Goal: Task Accomplishment & Management: Manage account settings

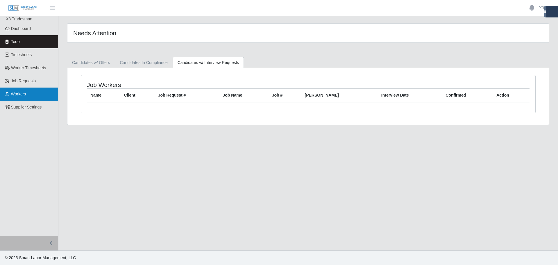
click at [28, 93] on link "Workers" at bounding box center [29, 93] width 58 height 13
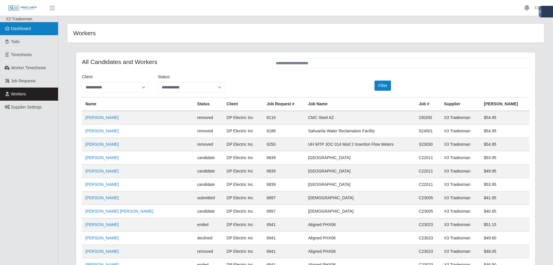
click at [26, 33] on link "Dashboard" at bounding box center [29, 28] width 58 height 13
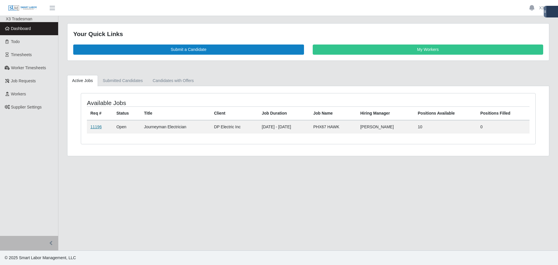
click at [97, 127] on link "11196" at bounding box center [95, 126] width 11 height 5
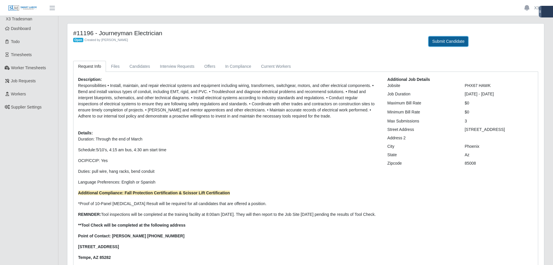
click at [447, 44] on button "Submit Candidate" at bounding box center [449, 41] width 40 height 10
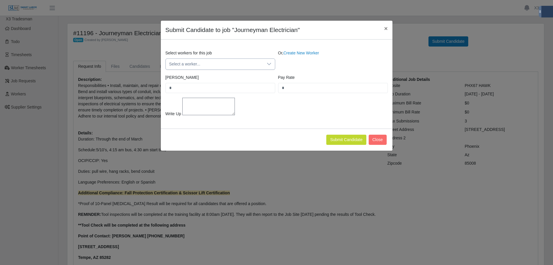
click at [201, 65] on span "Select a worker..." at bounding box center [215, 64] width 98 height 11
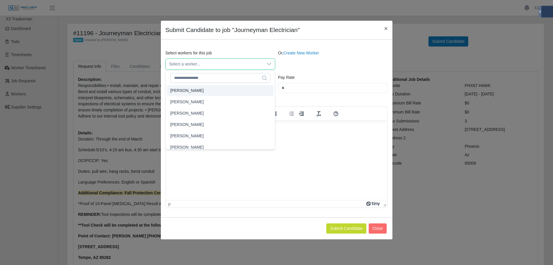
click at [291, 80] on div "Pay Rate *" at bounding box center [333, 83] width 113 height 19
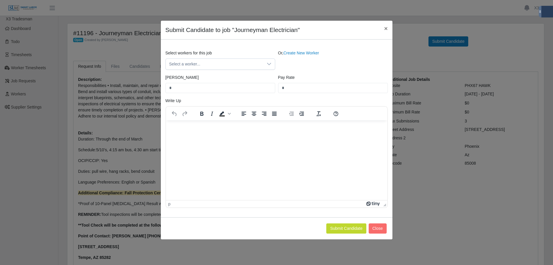
click at [304, 56] on div "Or, Create New Worker" at bounding box center [333, 60] width 113 height 20
click at [304, 53] on link "Create New Worker" at bounding box center [301, 53] width 36 height 5
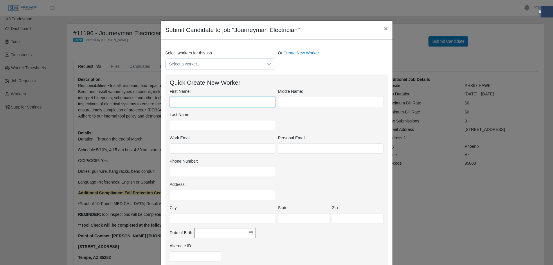
click at [205, 97] on input "First Name:" at bounding box center [222, 102] width 105 height 10
type input "******"
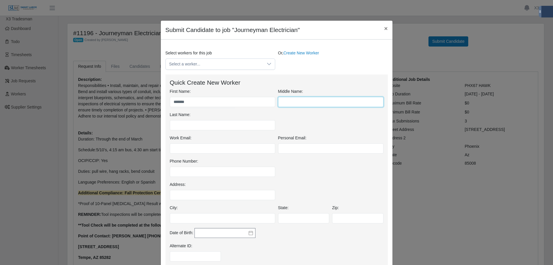
drag, startPoint x: 314, startPoint y: 104, endPoint x: 305, endPoint y: 101, distance: 9.5
click at [313, 104] on input "text" at bounding box center [330, 102] width 105 height 10
drag, startPoint x: 287, startPoint y: 103, endPoint x: 292, endPoint y: 104, distance: 4.5
click at [288, 103] on input "text" at bounding box center [330, 102] width 105 height 10
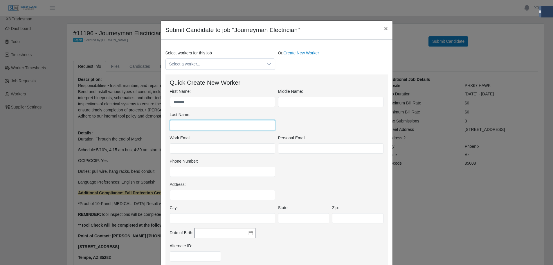
click at [183, 123] on input "Last Name:" at bounding box center [222, 125] width 105 height 10
type input "*****"
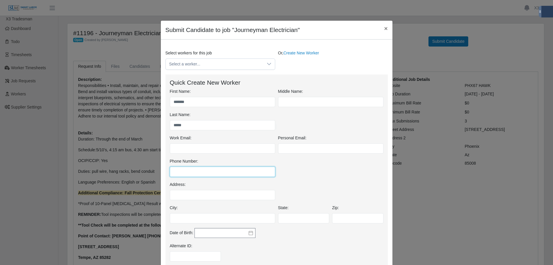
click at [177, 171] on input "Phone Number:" at bounding box center [222, 171] width 105 height 10
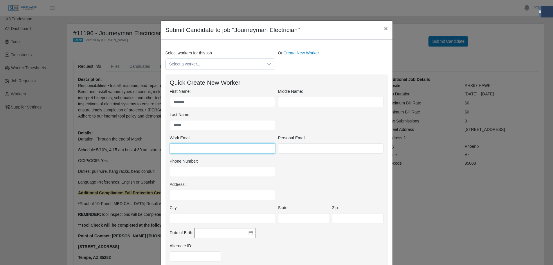
click at [189, 150] on input "Work Email:" at bounding box center [222, 148] width 105 height 10
paste input "**********"
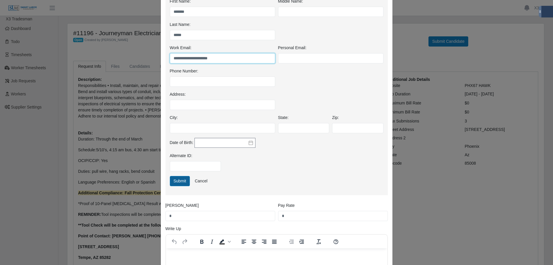
scroll to position [97, 0]
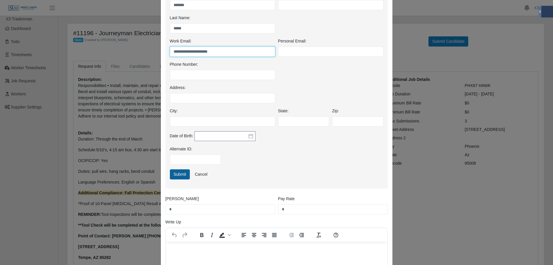
type input "**********"
click at [184, 176] on button "Submit" at bounding box center [180, 174] width 20 height 10
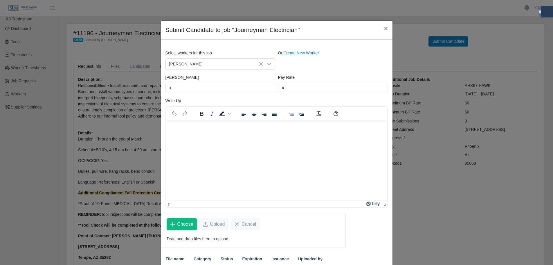
drag, startPoint x: 175, startPoint y: 135, endPoint x: 182, endPoint y: 130, distance: 8.3
click at [176, 133] on html at bounding box center [276, 128] width 221 height 16
paste body "Rich Text Area. Press ALT-0 for help."
drag, startPoint x: 230, startPoint y: 130, endPoint x: 176, endPoint y: 127, distance: 54.7
click at [176, 127] on p "**********" at bounding box center [276, 128] width 212 height 6
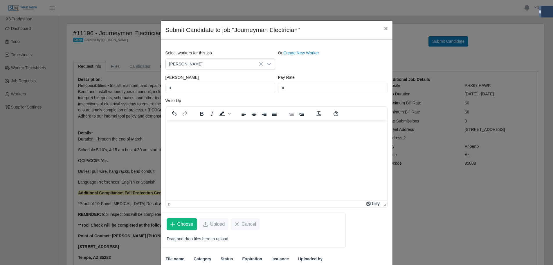
click at [183, 132] on html at bounding box center [276, 128] width 221 height 16
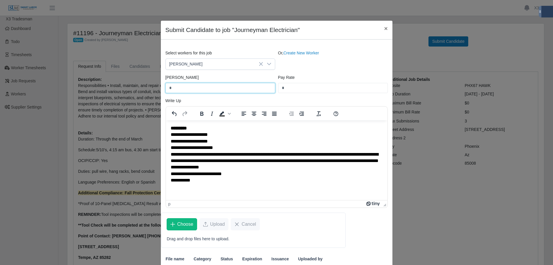
click at [185, 89] on input "*" at bounding box center [221, 88] width 110 height 10
drag, startPoint x: 185, startPoint y: 89, endPoint x: 167, endPoint y: 89, distance: 18.0
click at [167, 89] on input "*" at bounding box center [221, 88] width 110 height 10
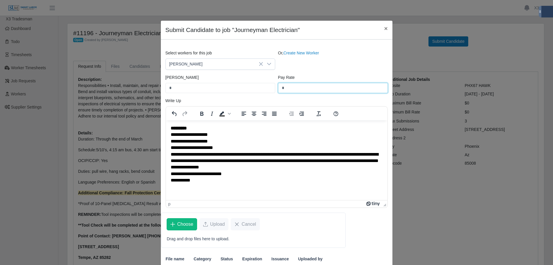
click at [292, 91] on input "*" at bounding box center [333, 88] width 110 height 10
type input "*****"
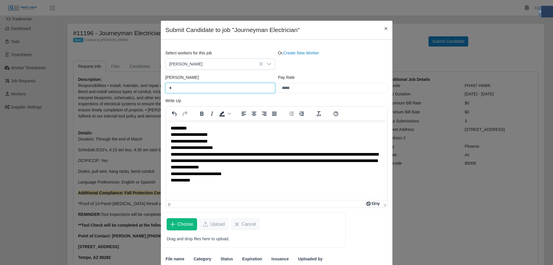
click at [186, 92] on input "*" at bounding box center [221, 88] width 110 height 10
type input "*"
type input "*****"
click at [189, 222] on span "Choose" at bounding box center [185, 223] width 16 height 7
click at [183, 221] on span "Choose" at bounding box center [185, 223] width 16 height 7
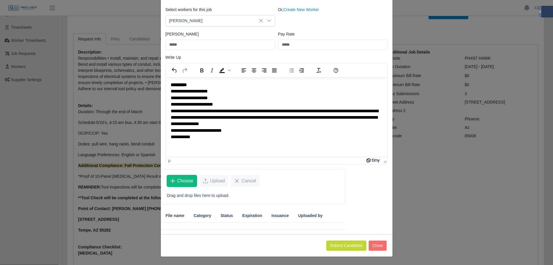
scroll to position [29, 0]
click at [351, 243] on button "Submit Candidate" at bounding box center [346, 245] width 40 height 10
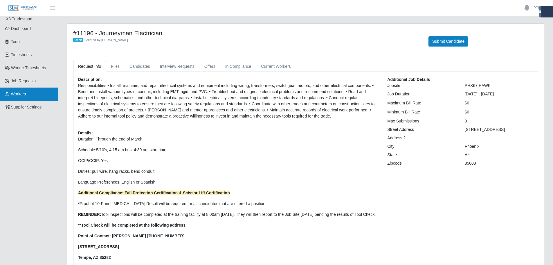
click at [26, 98] on link "Workers" at bounding box center [29, 93] width 58 height 13
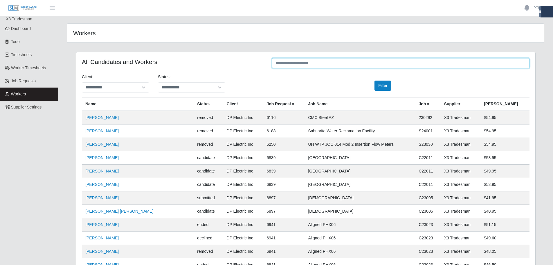
click at [318, 64] on input "text" at bounding box center [401, 63] width 258 height 10
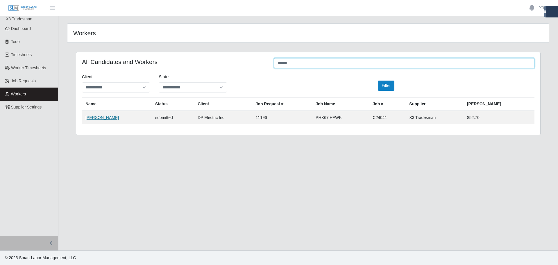
type input "******"
click at [102, 118] on link "[PERSON_NAME]" at bounding box center [101, 117] width 33 height 5
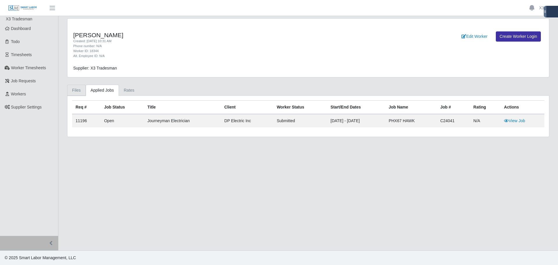
click at [79, 91] on link "Files" at bounding box center [76, 90] width 19 height 11
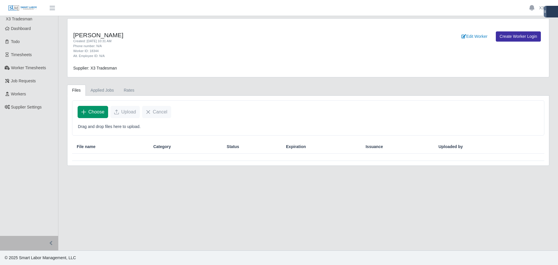
click at [107, 114] on button "Choose" at bounding box center [93, 112] width 30 height 12
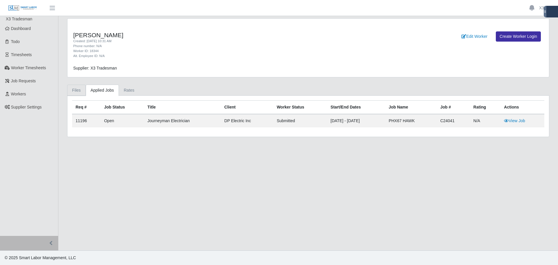
click at [76, 93] on link "Files" at bounding box center [76, 90] width 19 height 11
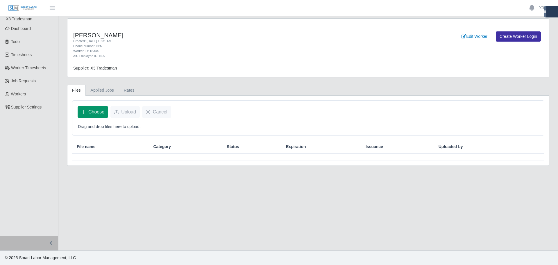
click at [98, 111] on span "Choose" at bounding box center [96, 111] width 16 height 7
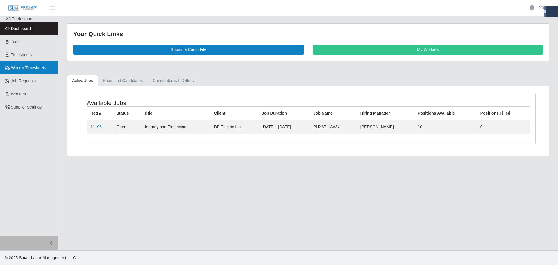
click at [31, 71] on link "Worker Timesheets" at bounding box center [29, 67] width 58 height 13
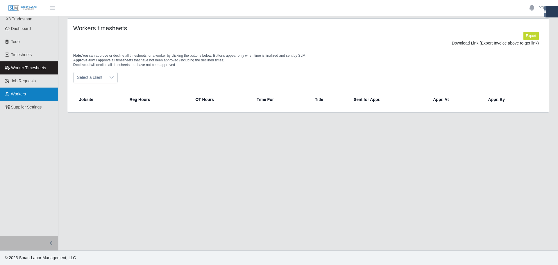
click at [20, 89] on link "Workers" at bounding box center [29, 93] width 58 height 13
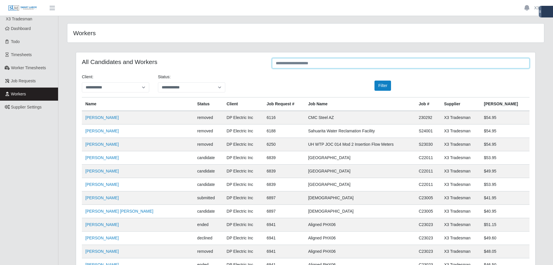
click at [337, 64] on input "text" at bounding box center [401, 63] width 258 height 10
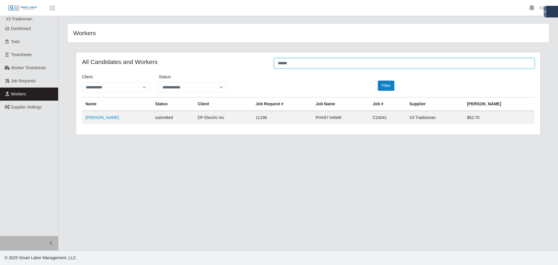
type input "******"
click at [108, 121] on td "[PERSON_NAME]" at bounding box center [117, 117] width 70 height 13
click at [107, 118] on link "[PERSON_NAME]" at bounding box center [101, 117] width 33 height 5
click at [101, 117] on link "[PERSON_NAME]" at bounding box center [101, 117] width 33 height 5
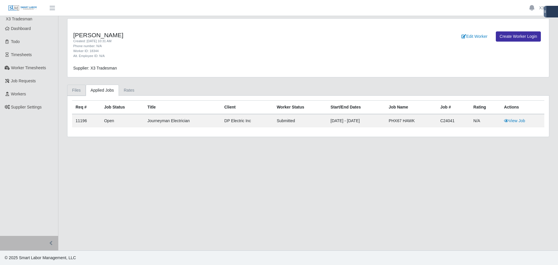
click at [73, 91] on link "Files" at bounding box center [76, 90] width 19 height 11
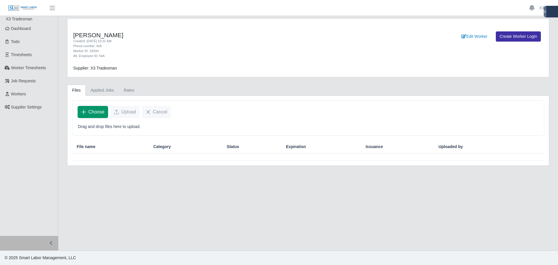
click at [100, 112] on span "Choose" at bounding box center [96, 111] width 16 height 7
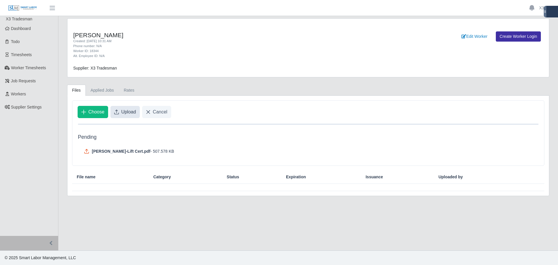
click at [124, 115] on span "Upload" at bounding box center [128, 111] width 15 height 7
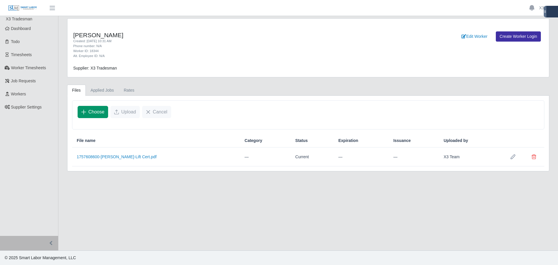
click at [96, 114] on span "Choose" at bounding box center [96, 111] width 16 height 7
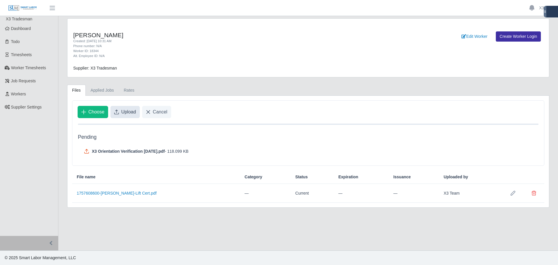
click at [129, 113] on span "Upload" at bounding box center [128, 111] width 15 height 7
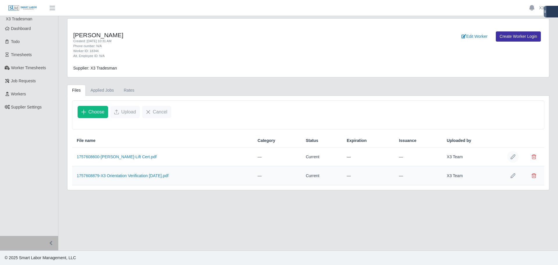
click at [511, 156] on icon "Row Edit" at bounding box center [512, 156] width 5 height 5
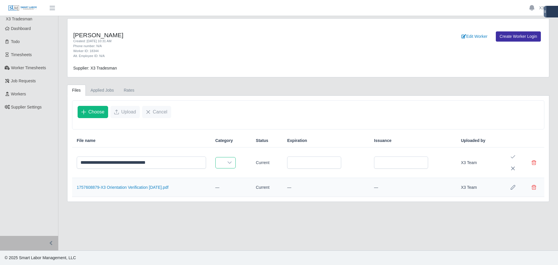
click at [217, 162] on span at bounding box center [220, 162] width 8 height 11
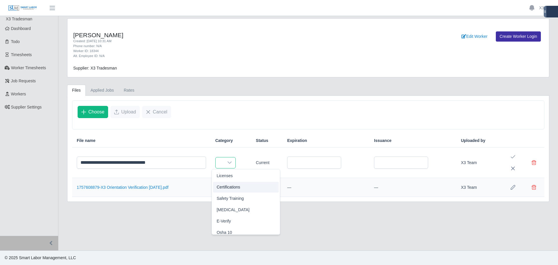
click at [241, 188] on li "Certifications" at bounding box center [246, 187] width 66 height 11
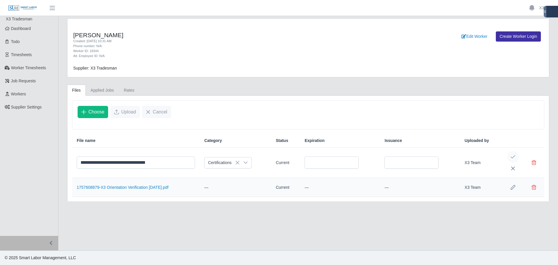
click at [513, 159] on icon "Save Edit" at bounding box center [512, 156] width 5 height 5
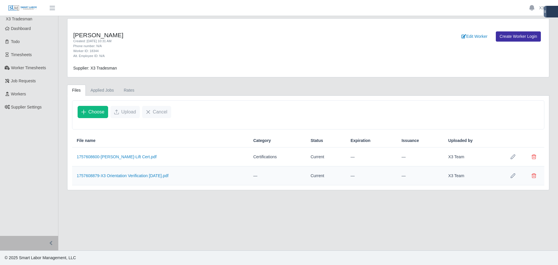
click at [509, 176] on button "Row Edit" at bounding box center [513, 176] width 12 height 12
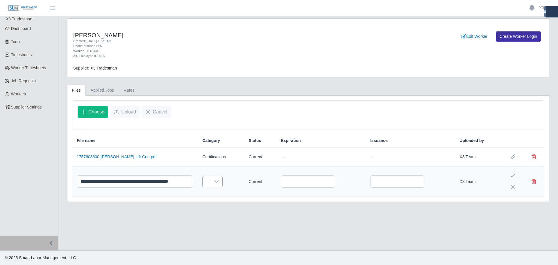
click at [214, 180] on icon at bounding box center [216, 181] width 5 height 5
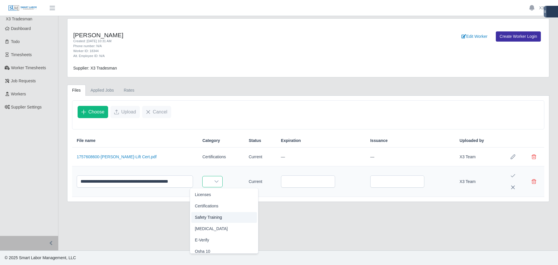
click at [215, 216] on span "Safety Training" at bounding box center [208, 217] width 27 height 6
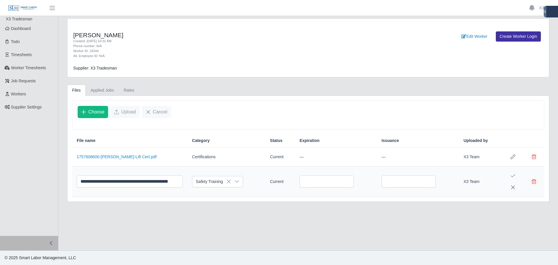
click at [392, 221] on main "**********" at bounding box center [307, 133] width 499 height 234
click at [216, 199] on div "**********" at bounding box center [307, 149] width 481 height 106
click at [511, 175] on icon "Save Edit" at bounding box center [512, 175] width 5 height 5
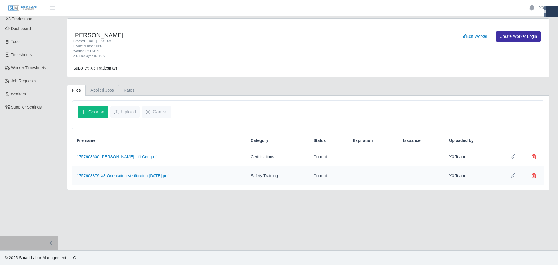
click at [106, 94] on link "Applied Jobs" at bounding box center [102, 90] width 33 height 11
